Goal: Task Accomplishment & Management: Use online tool/utility

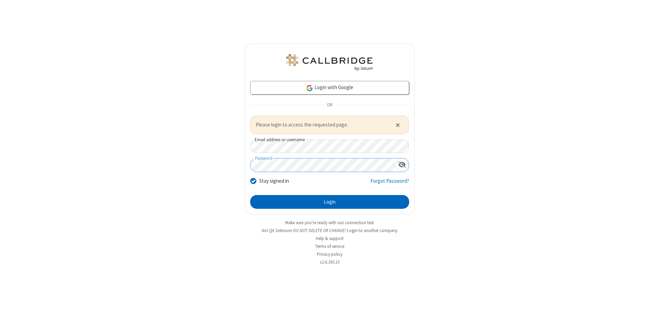
click at [329, 202] on button "Login" at bounding box center [329, 202] width 159 height 14
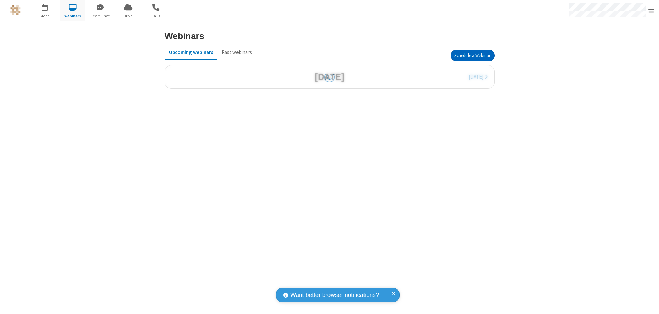
click at [472, 56] on button "Schedule a Webinar" at bounding box center [472, 56] width 44 height 12
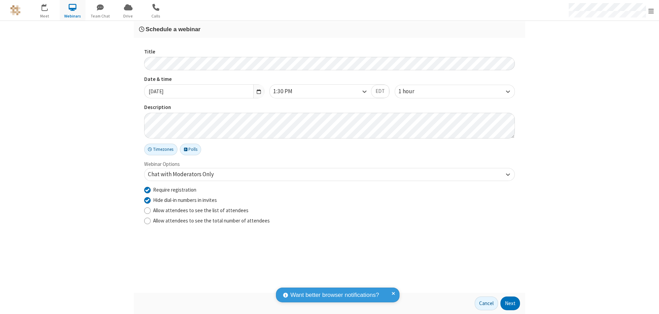
click at [147, 190] on input "Require registration" at bounding box center [147, 189] width 7 height 7
checkbox input "false"
click at [510, 304] on button "Next" at bounding box center [510, 304] width 20 height 14
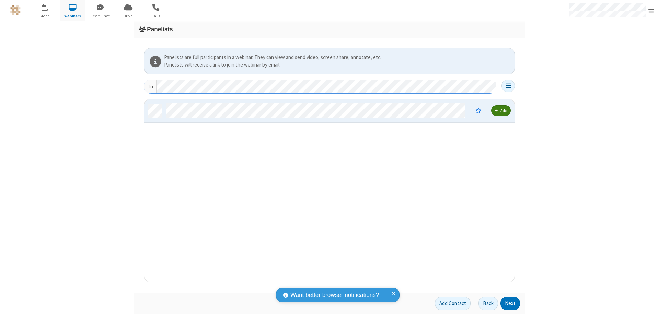
scroll to position [178, 365]
click at [510, 304] on button "Next" at bounding box center [510, 304] width 20 height 14
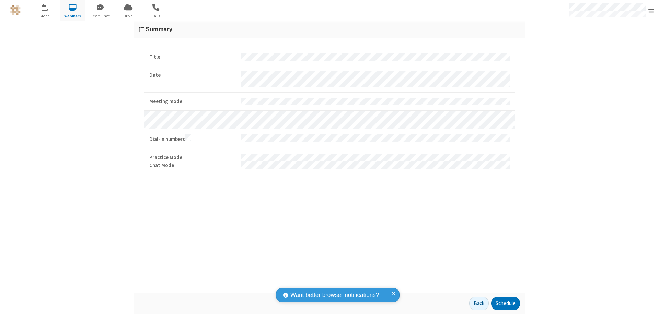
click at [505, 304] on button "Schedule" at bounding box center [505, 304] width 29 height 14
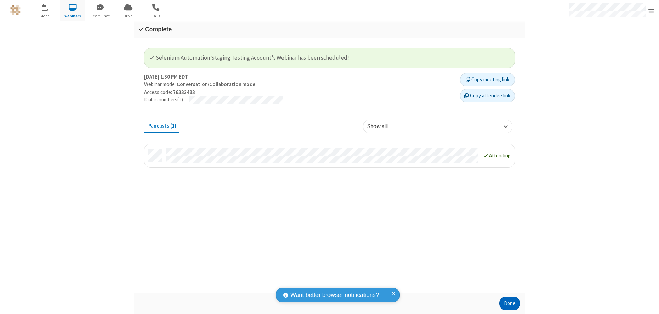
click at [509, 304] on button "Done" at bounding box center [509, 304] width 21 height 14
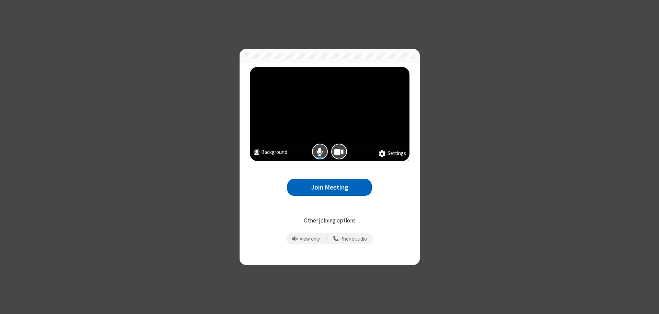
click at [329, 187] on button "Join Meeting" at bounding box center [329, 187] width 84 height 17
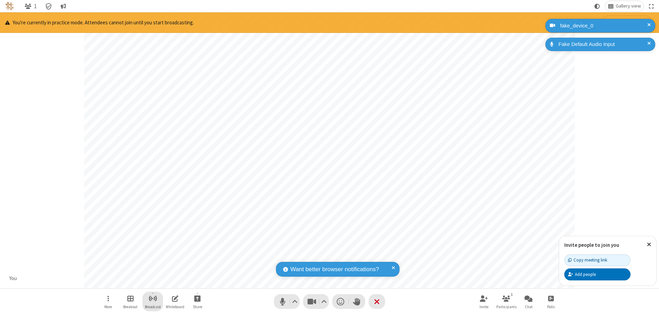
click at [152, 298] on span "Start broadcast" at bounding box center [153, 298] width 9 height 9
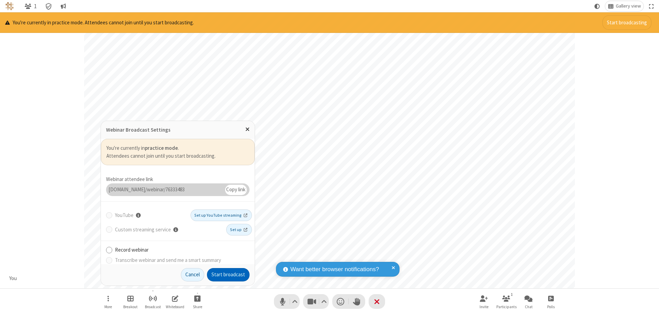
click at [228, 275] on button "Start broadcast" at bounding box center [228, 275] width 43 height 14
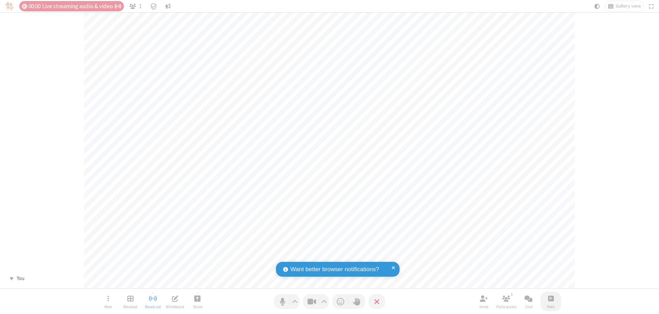
click at [550, 298] on span "Open poll" at bounding box center [550, 298] width 5 height 9
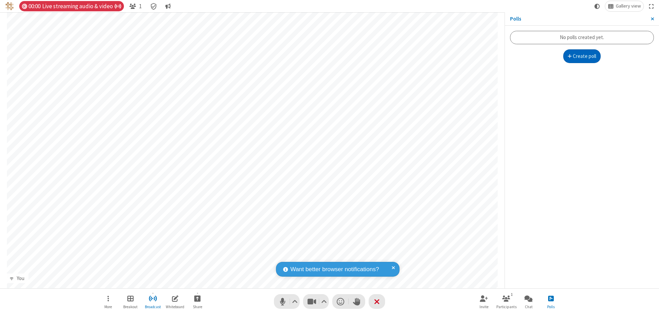
click at [581, 56] on button "Create poll" at bounding box center [582, 56] width 38 height 14
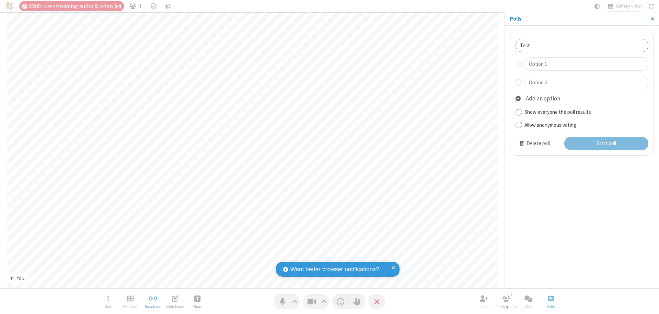
type input "Test"
type input "Yes"
type input "No"
click at [605, 143] on button "Start poll" at bounding box center [606, 144] width 84 height 14
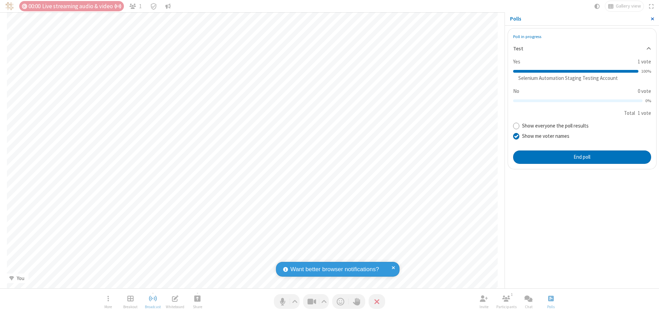
click at [652, 19] on span "Close sidebar" at bounding box center [651, 18] width 3 height 5
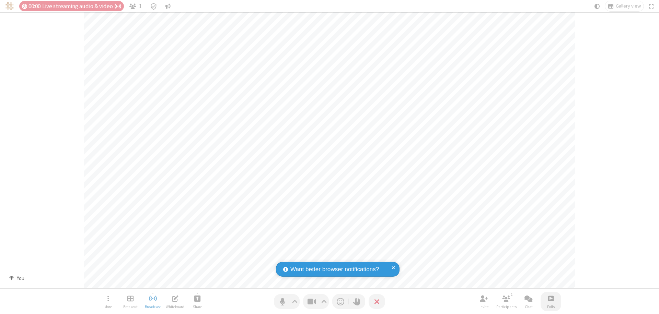
click at [550, 298] on span "Open poll" at bounding box center [550, 298] width 5 height 9
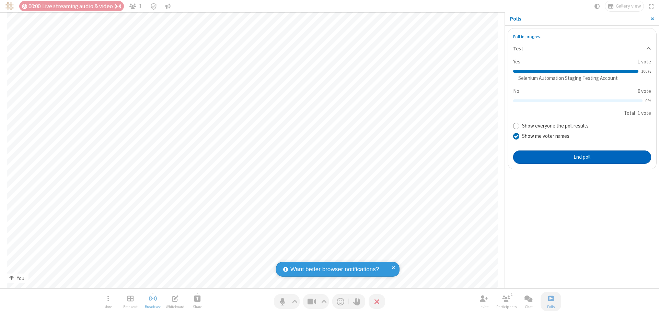
click at [581, 157] on button "End poll" at bounding box center [582, 158] width 138 height 14
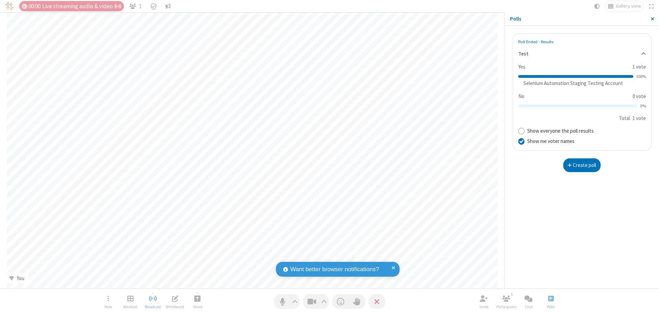
click at [652, 19] on span "Close sidebar" at bounding box center [651, 18] width 3 height 5
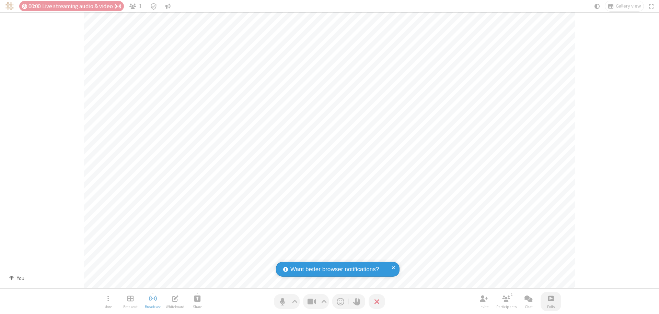
click at [550, 298] on span "Open poll" at bounding box center [550, 298] width 5 height 9
